Goal: Information Seeking & Learning: Understand process/instructions

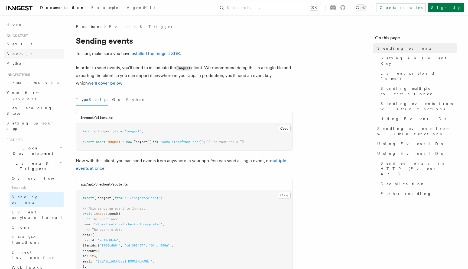
click at [25, 55] on link "Node.js" at bounding box center [33, 54] width 59 height 10
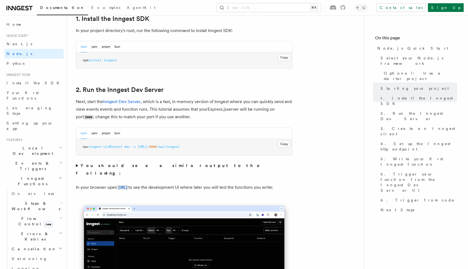
scroll to position [360, 0]
click at [76, 165] on summary "You should see a similar output to the following:" at bounding box center [184, 168] width 217 height 15
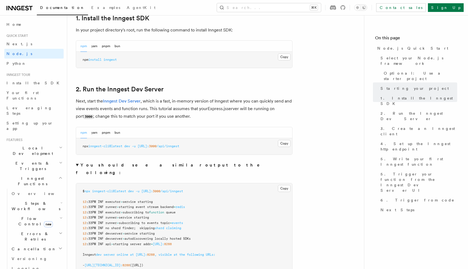
click at [76, 165] on summary "You should see a similar output to the following:" at bounding box center [184, 168] width 217 height 15
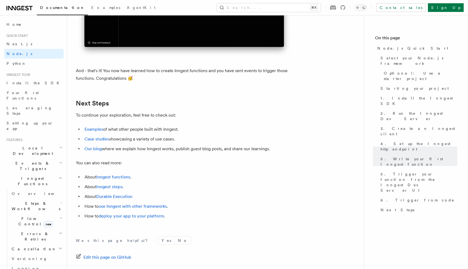
scroll to position [3387, 0]
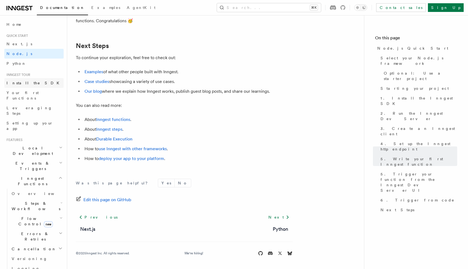
click at [23, 86] on link "Install the SDK" at bounding box center [33, 83] width 59 height 10
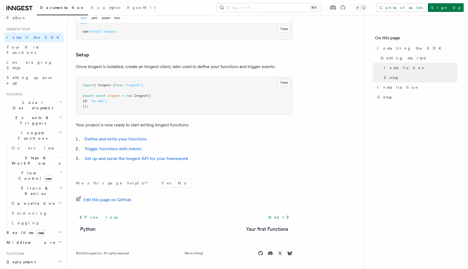
scroll to position [47, 0]
click at [23, 257] on span "Deployment" at bounding box center [19, 259] width 31 height 5
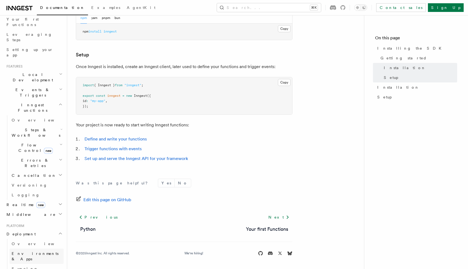
scroll to position [74, 0]
click at [24, 241] on span "Overview" at bounding box center [40, 243] width 56 height 4
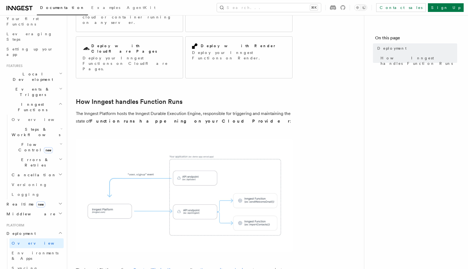
scroll to position [88, 0]
click at [24, 251] on span "Environments & Apps" at bounding box center [35, 256] width 47 height 10
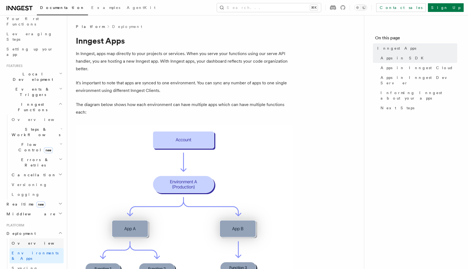
click at [24, 241] on span "Overview" at bounding box center [40, 243] width 56 height 4
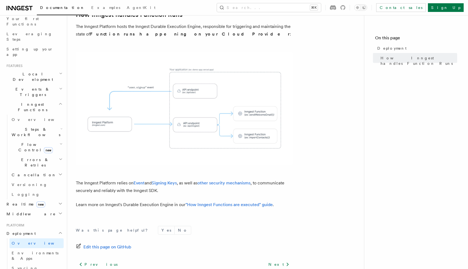
scroll to position [194, 0]
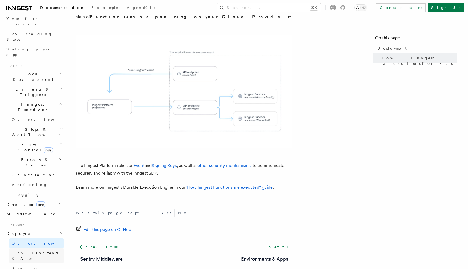
click at [35, 251] on span "Environments & Apps" at bounding box center [35, 256] width 47 height 10
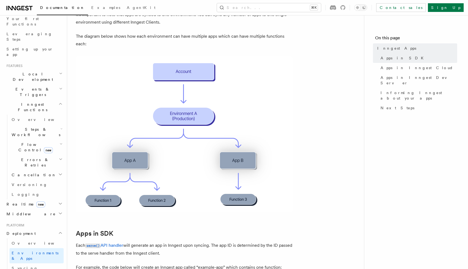
scroll to position [69, 0]
click at [30, 263] on link "Syncing" at bounding box center [36, 268] width 54 height 10
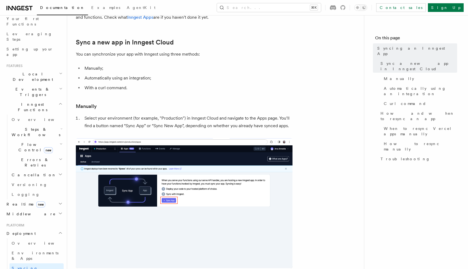
scroll to position [44, 0]
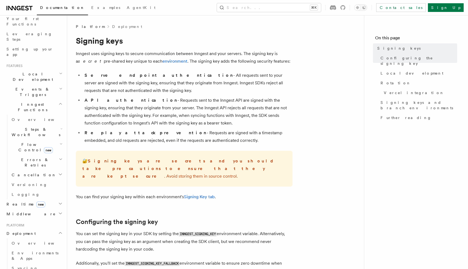
click at [33, 238] on link "Overview" at bounding box center [36, 243] width 54 height 10
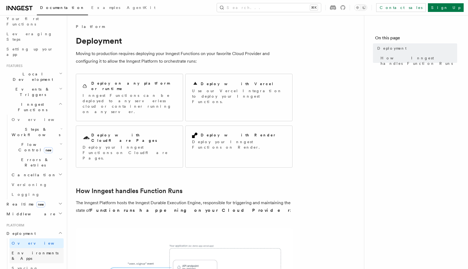
click at [36, 251] on span "Environments & Apps" at bounding box center [35, 256] width 47 height 10
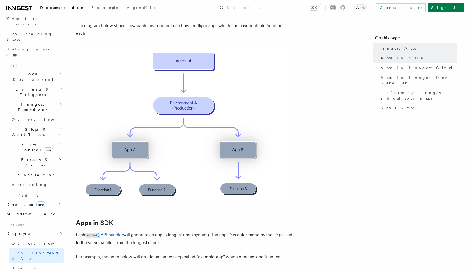
scroll to position [83, 0]
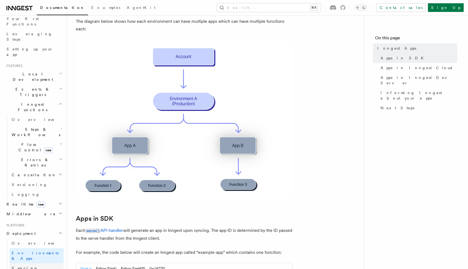
click at [21, 263] on link "Syncing" at bounding box center [36, 268] width 54 height 10
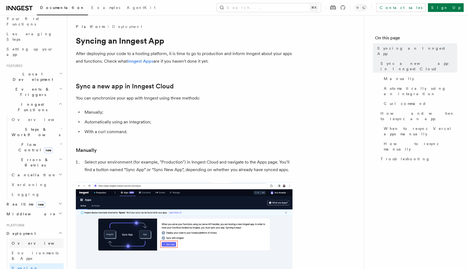
click at [25, 241] on span "Overview" at bounding box center [40, 243] width 56 height 4
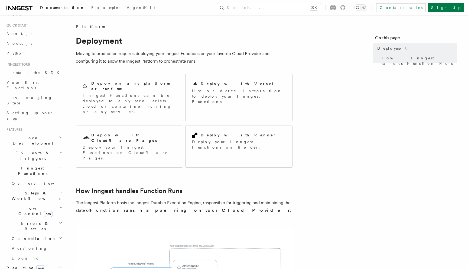
scroll to position [11, 0]
click at [23, 220] on span "Errors & Retries" at bounding box center [33, 225] width 49 height 11
click at [23, 236] on span "Overview" at bounding box center [45, 238] width 56 height 4
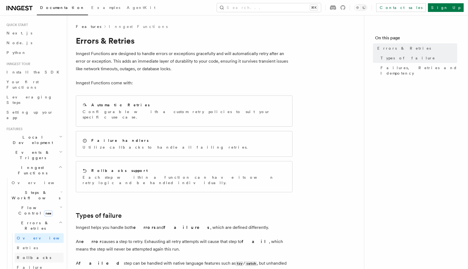
click at [25, 253] on link "Rollbacks" at bounding box center [39, 258] width 49 height 10
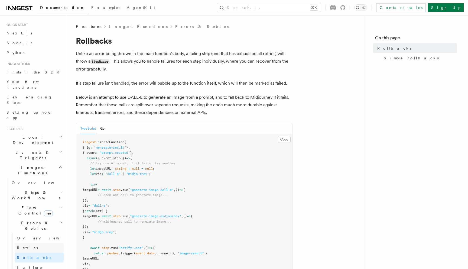
click at [27, 246] on span "Retries" at bounding box center [27, 248] width 21 height 4
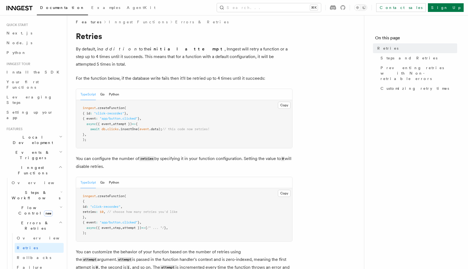
scroll to position [7, 0]
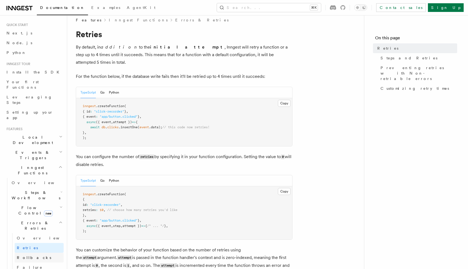
click at [33, 255] on span "Rollbacks" at bounding box center [34, 257] width 34 height 4
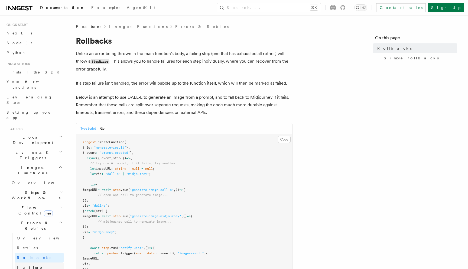
click at [36, 265] on span "Failure handlers" at bounding box center [30, 270] width 26 height 10
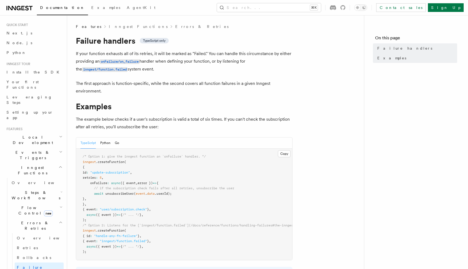
click at [100, 177] on span at bounding box center [99, 178] width 2 height 4
copy code "retries : 5 ,"
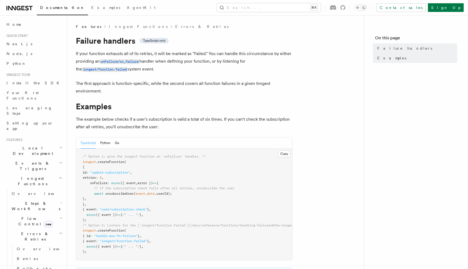
click at [153, 182] on span "error })" at bounding box center [145, 183] width 15 height 4
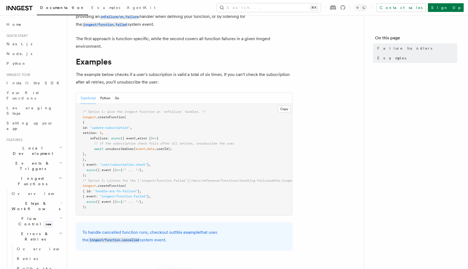
scroll to position [45, 0]
drag, startPoint x: 90, startPoint y: 132, endPoint x: 104, endPoint y: 142, distance: 17.1
click at [104, 142] on code "/* Option 1: give the inngest function an `onFailure` handler. */ inngest .crea…" at bounding box center [272, 159] width 378 height 99
click at [91, 140] on span "onFailure" at bounding box center [98, 138] width 17 height 4
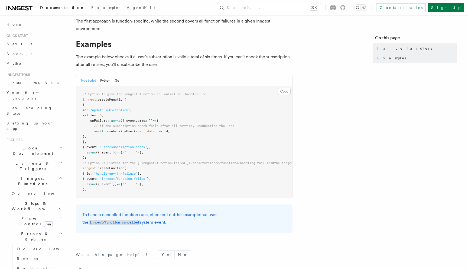
scroll to position [63, 0]
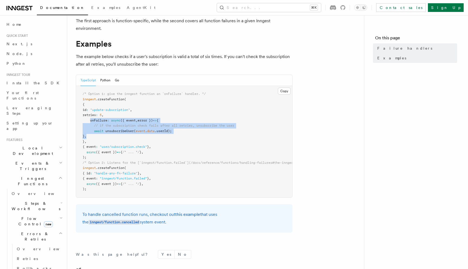
drag, startPoint x: 90, startPoint y: 121, endPoint x: 105, endPoint y: 137, distance: 22.5
click at [105, 137] on pre "/* Option 1: give the inngest function an `onFailure` handler. */ inngest .crea…" at bounding box center [184, 141] width 216 height 111
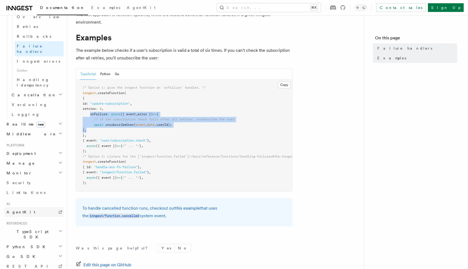
scroll to position [72, 0]
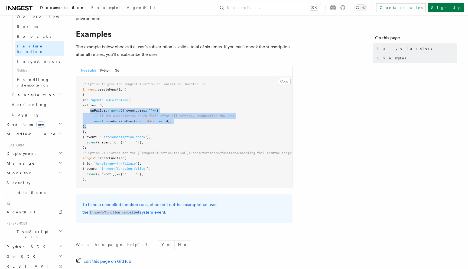
click at [27, 151] on span "Deployment" at bounding box center [19, 153] width 31 height 5
click at [22, 168] on link "Environments & Apps" at bounding box center [36, 175] width 54 height 15
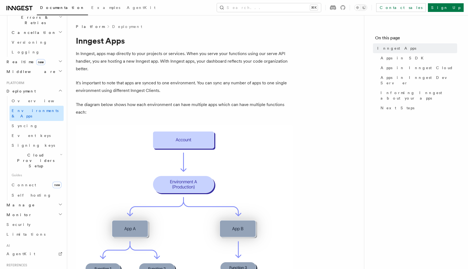
scroll to position [217, 0]
click at [28, 95] on link "Overview" at bounding box center [36, 100] width 54 height 10
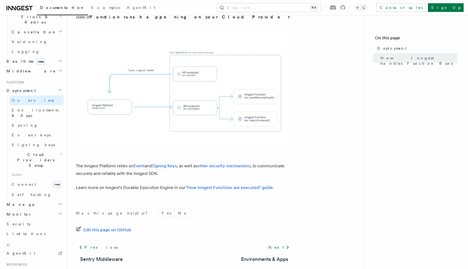
scroll to position [194, 0]
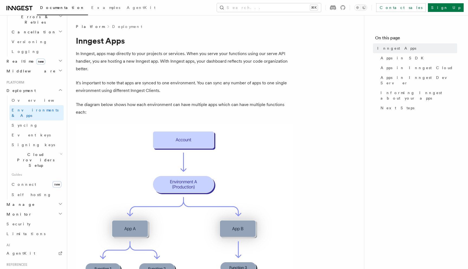
scroll to position [72, 0]
